Goal: Find specific page/section: Find specific page/section

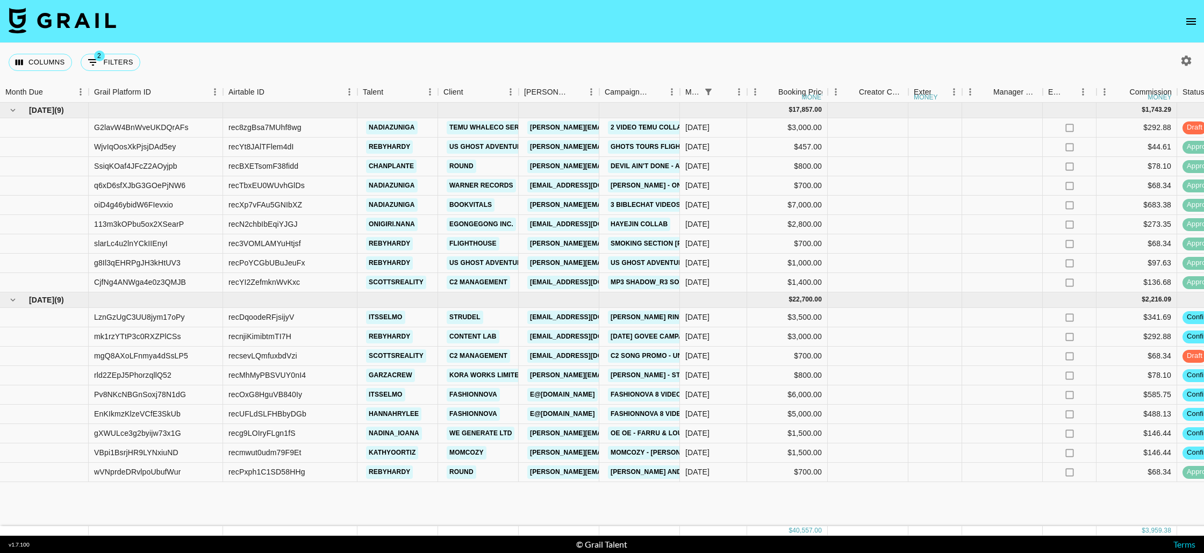
click at [1186, 22] on icon "open drawer" at bounding box center [1191, 21] width 13 height 13
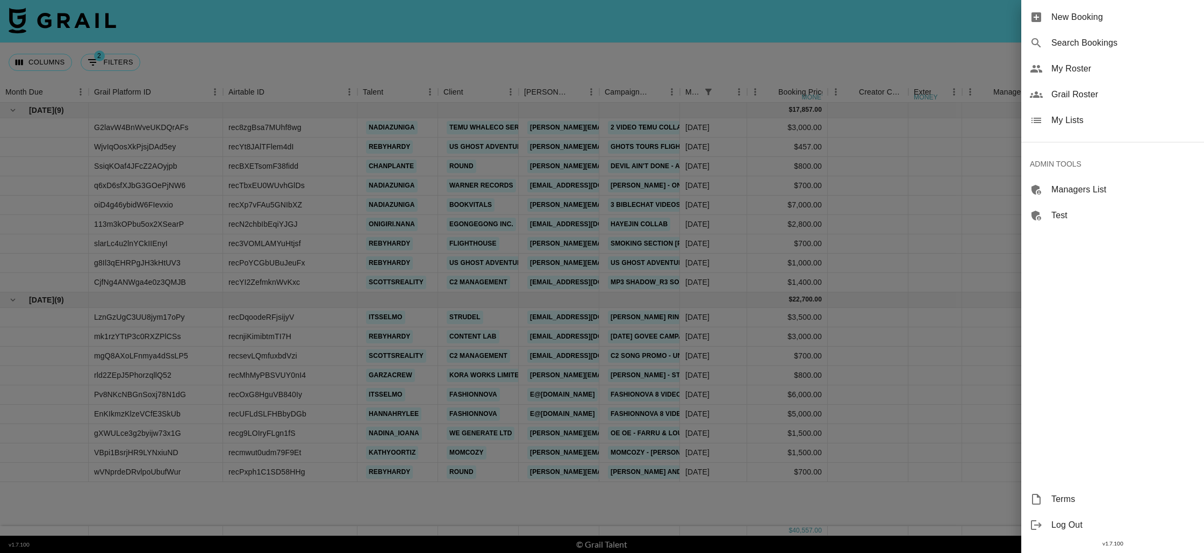
click at [1067, 91] on span "Grail Roster" at bounding box center [1124, 94] width 144 height 13
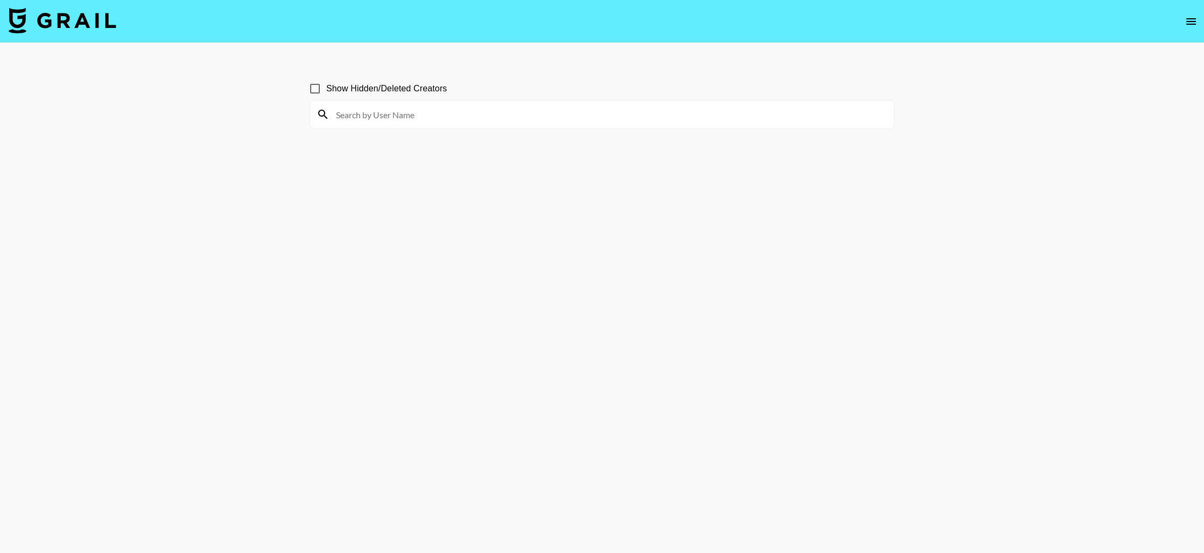
click at [421, 106] on input at bounding box center [609, 114] width 558 height 17
paste input "glo.ssaryon"
drag, startPoint x: 392, startPoint y: 116, endPoint x: 395, endPoint y: 8, distance: 108.1
click at [392, 116] on input "glo.ssary" at bounding box center [609, 114] width 558 height 17
type input "glo.ssary"
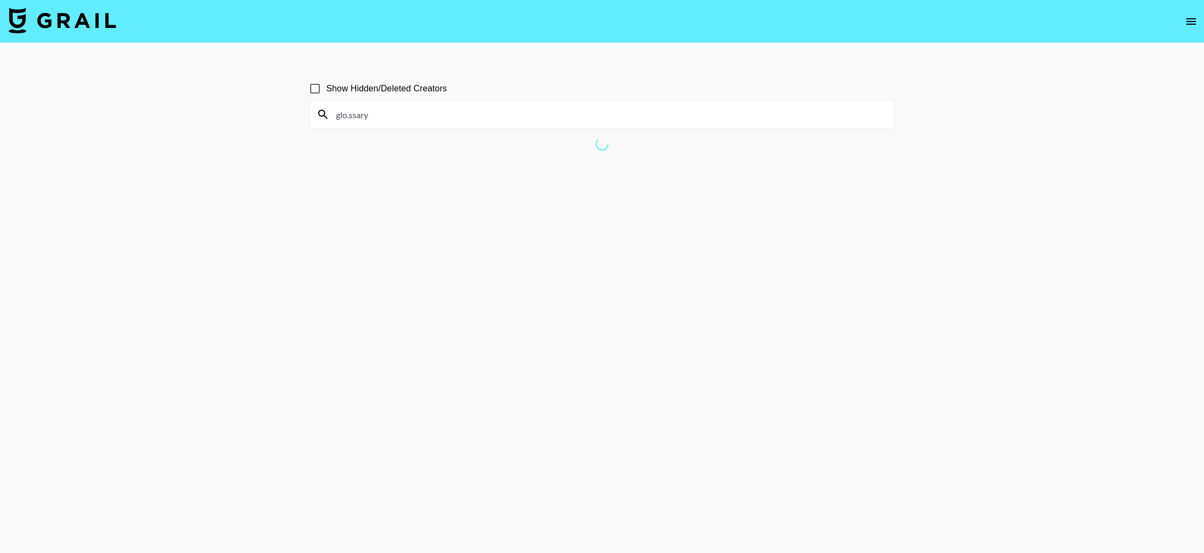
click at [315, 90] on input "Show Hidden/Deleted Creators" at bounding box center [315, 88] width 23 height 23
checkbox input "true"
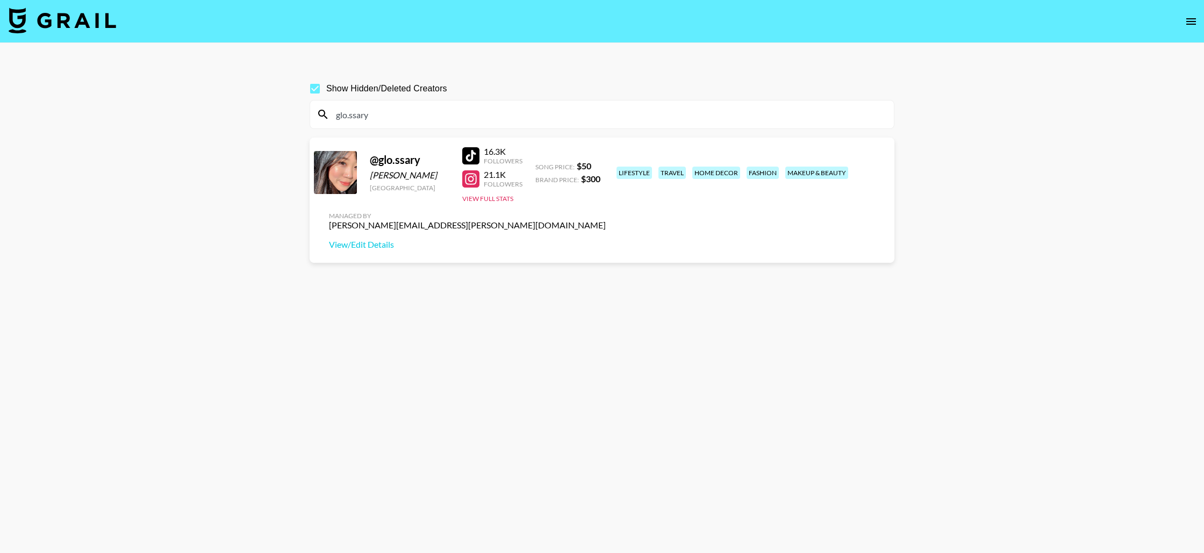
click at [376, 116] on input "glo.ssary" at bounding box center [609, 114] width 558 height 17
paste input "jackiepotter8881"
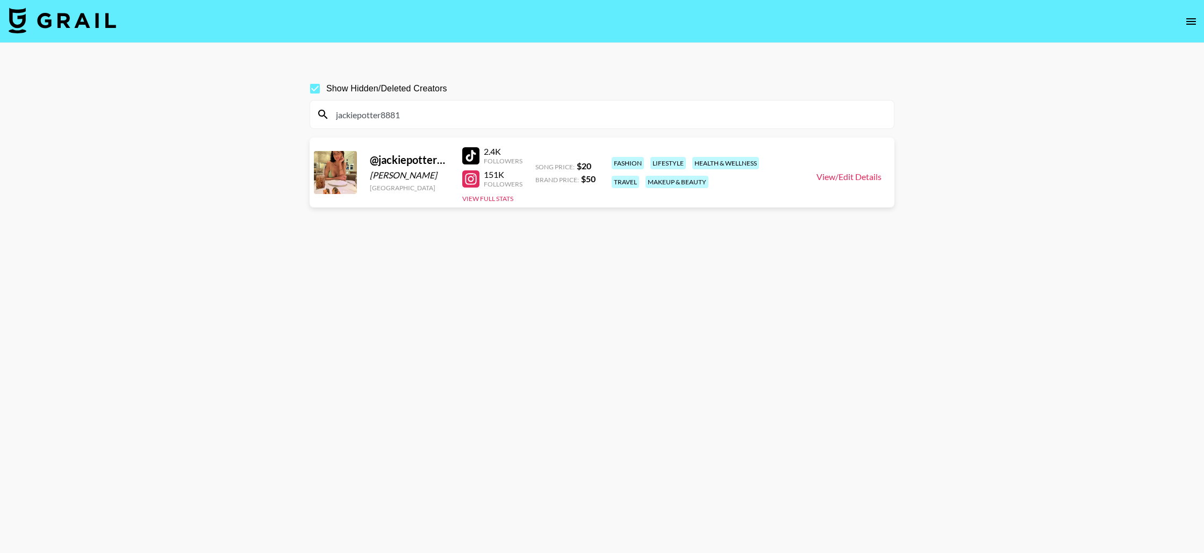
click at [837, 177] on link "View/Edit Details" at bounding box center [849, 176] width 65 height 11
click at [376, 117] on input "jackiepotter8881" at bounding box center [609, 114] width 558 height 17
paste input "evelyngonz"
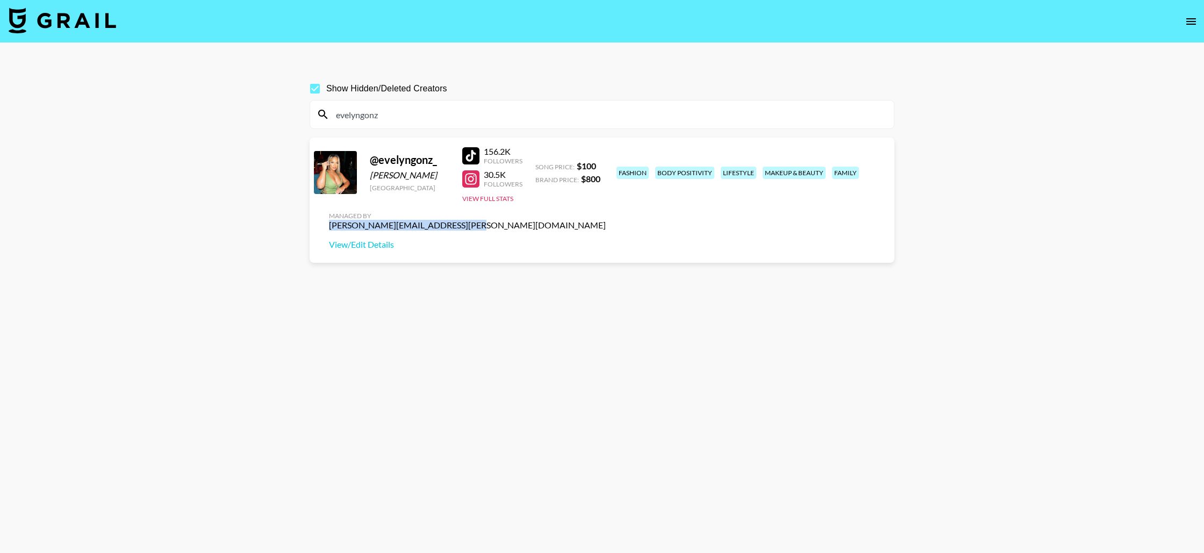
drag, startPoint x: 761, startPoint y: 168, endPoint x: 887, endPoint y: 167, distance: 126.3
click at [614, 203] on div "Managed By isabel.greicius@grail-talent.com View/Edit Details" at bounding box center [467, 230] width 294 height 55
copy div "isabel.greicius@grail-talent.com"
click at [380, 113] on input "evelyngonz" at bounding box center [609, 114] width 558 height 17
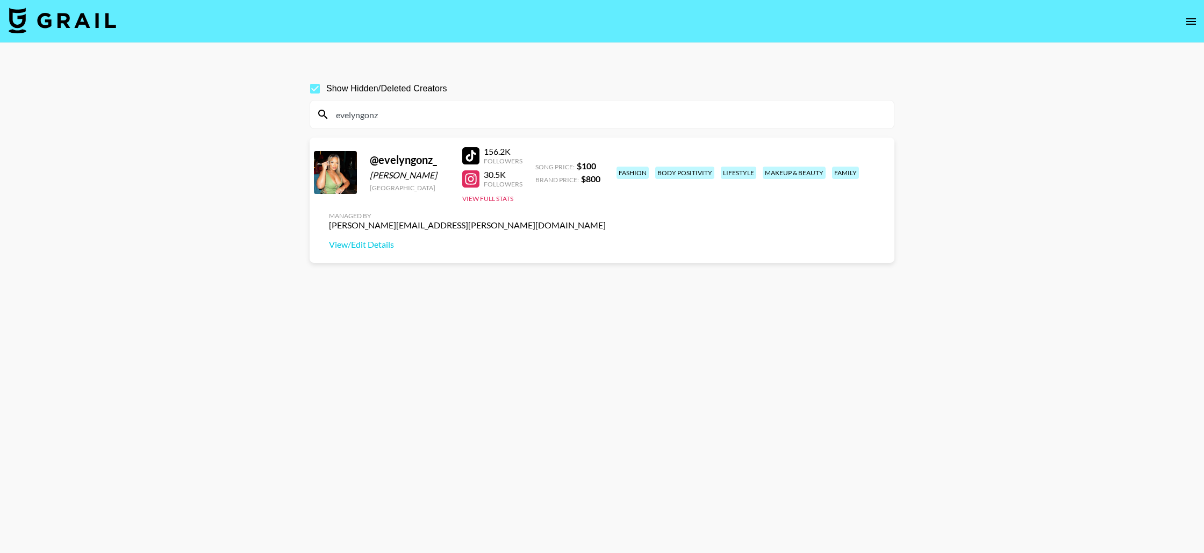
click at [380, 113] on input "evelyngonz" at bounding box center [609, 114] width 558 height 17
paste input "tubv.dvgli"
type input "tubv.dvgli"
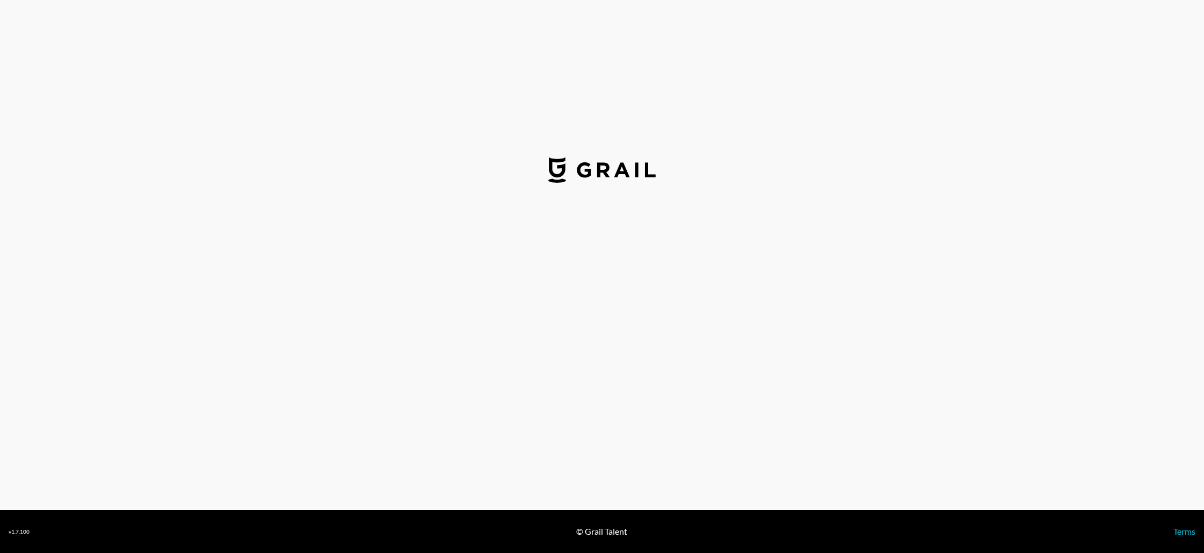
select select "USD"
